Goal: Task Accomplishment & Management: Use online tool/utility

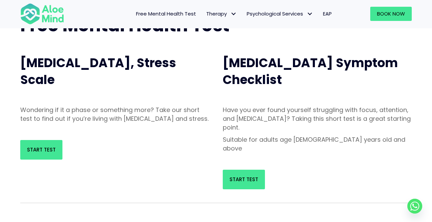
scroll to position [58, 0]
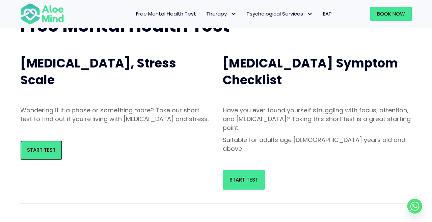
click at [45, 155] on link "Start Test" at bounding box center [41, 150] width 42 height 20
click at [49, 154] on span "Start Test" at bounding box center [41, 149] width 29 height 7
